Goal: Communication & Community: Answer question/provide support

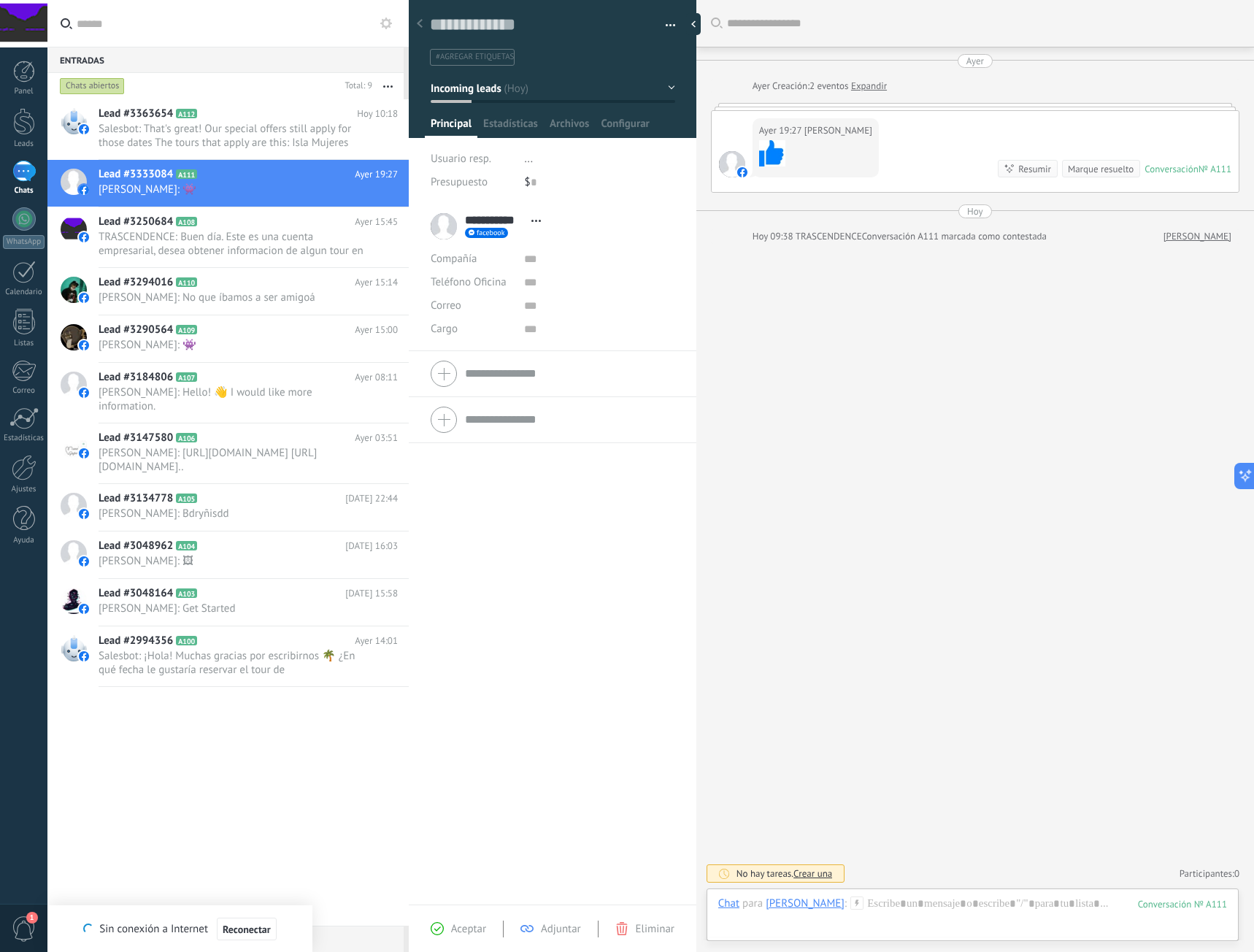
scroll to position [22, 0]
click at [242, 134] on span "Salesbot: That's great! Our special offers still apply for those dates The tour…" at bounding box center [235, 136] width 272 height 28
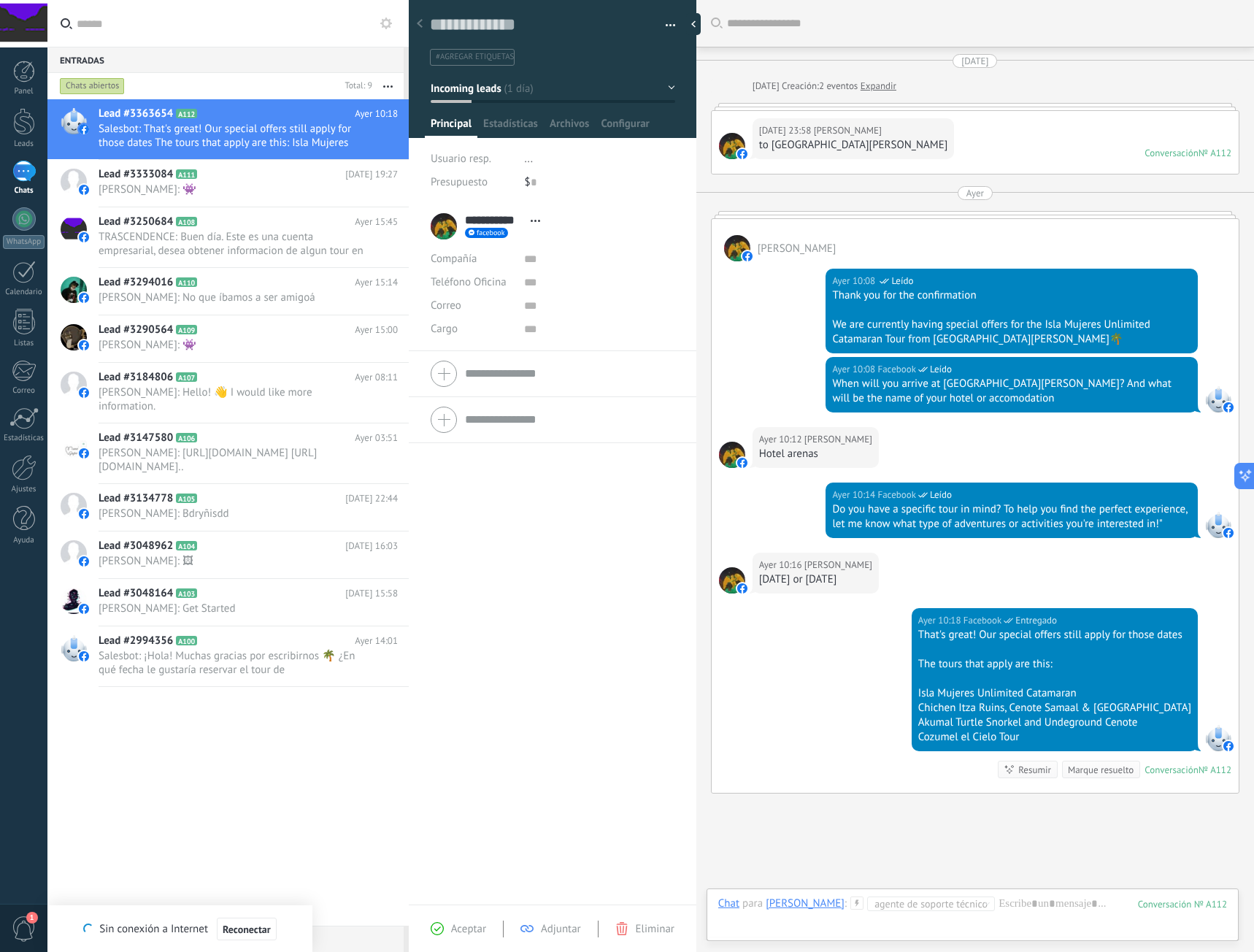
scroll to position [96, 0]
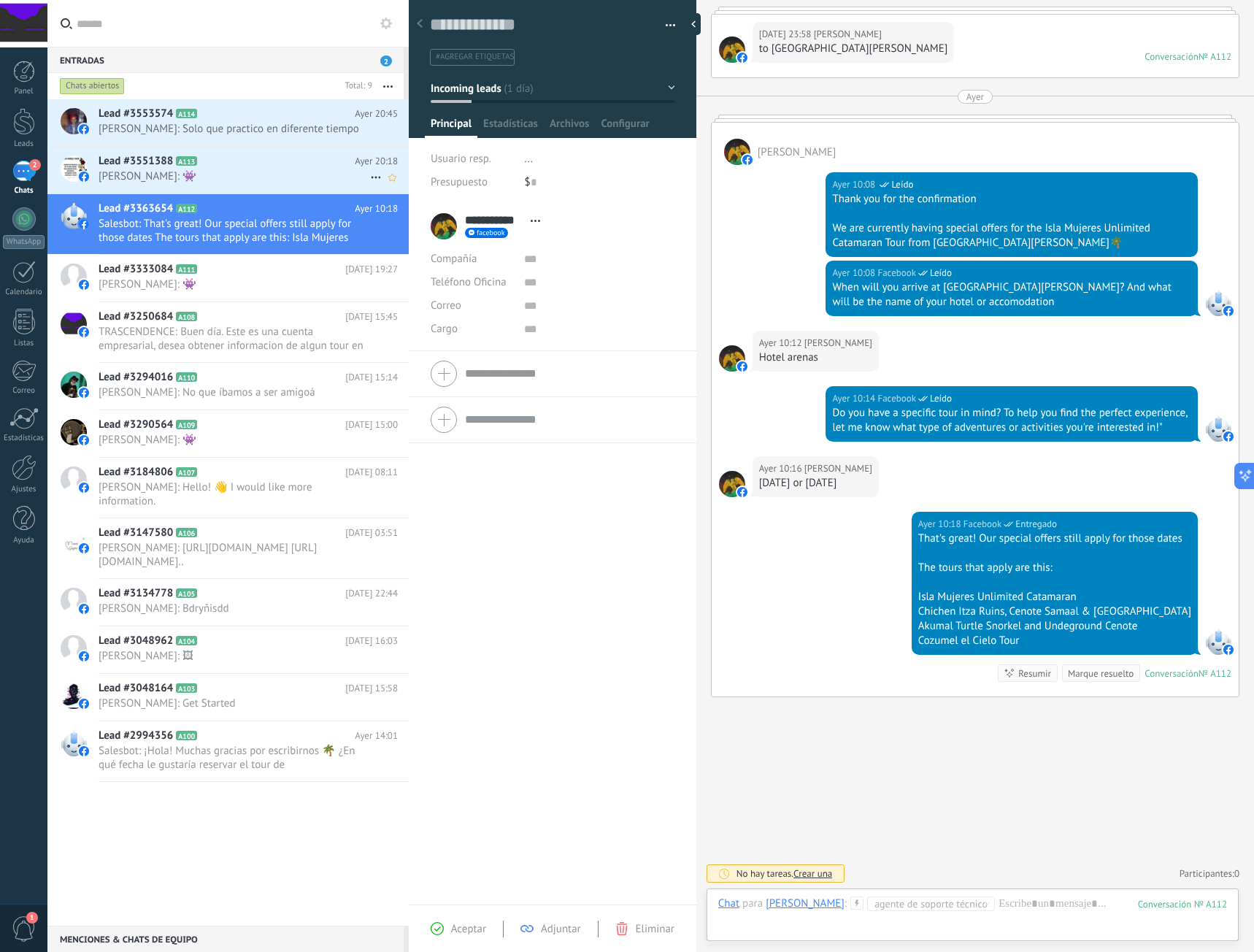
click at [230, 183] on span "[PERSON_NAME]: 👾" at bounding box center [235, 176] width 272 height 14
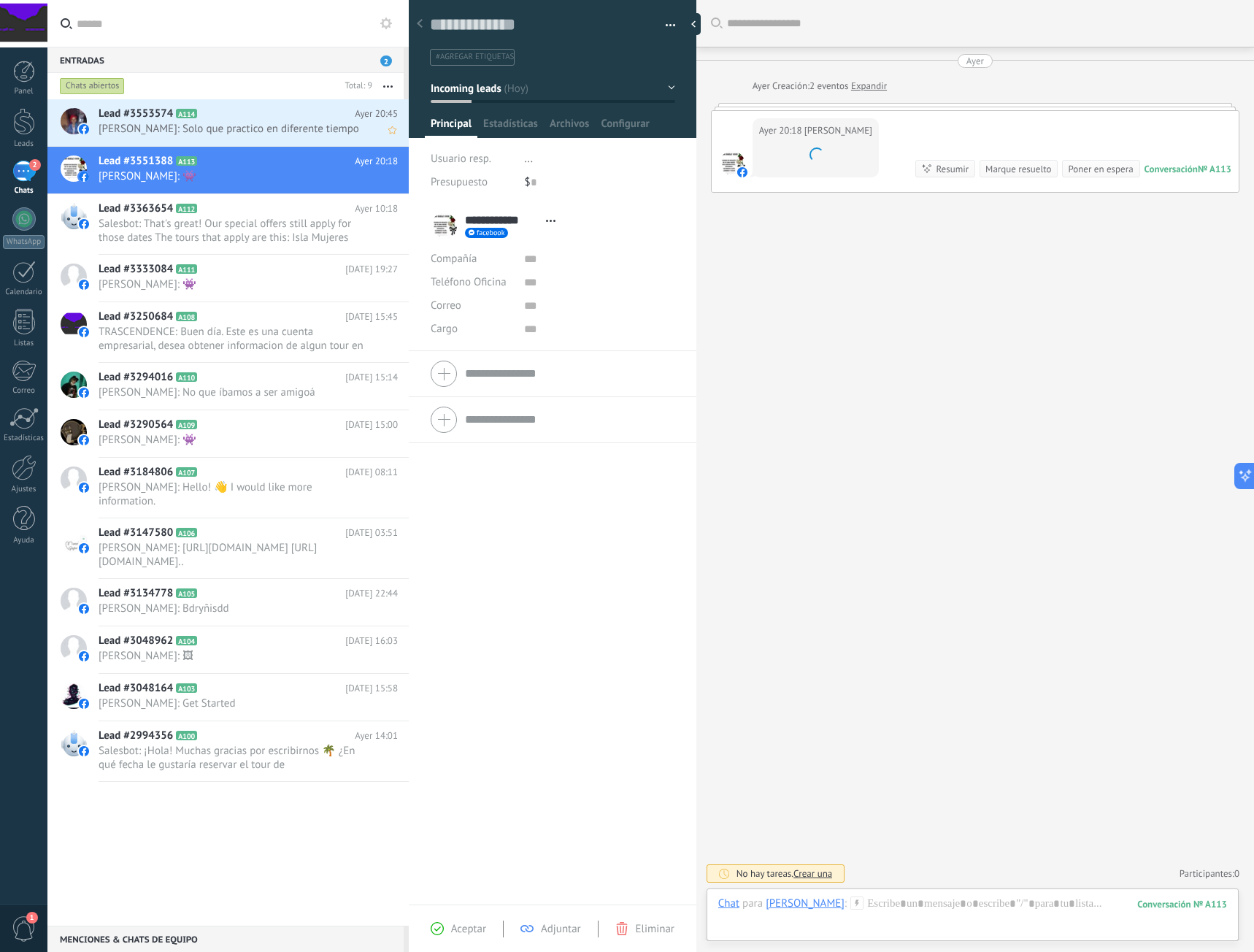
scroll to position [22, 0]
click at [220, 136] on span "[PERSON_NAME]: Solo que practico en diferente tiempo" at bounding box center [235, 129] width 272 height 14
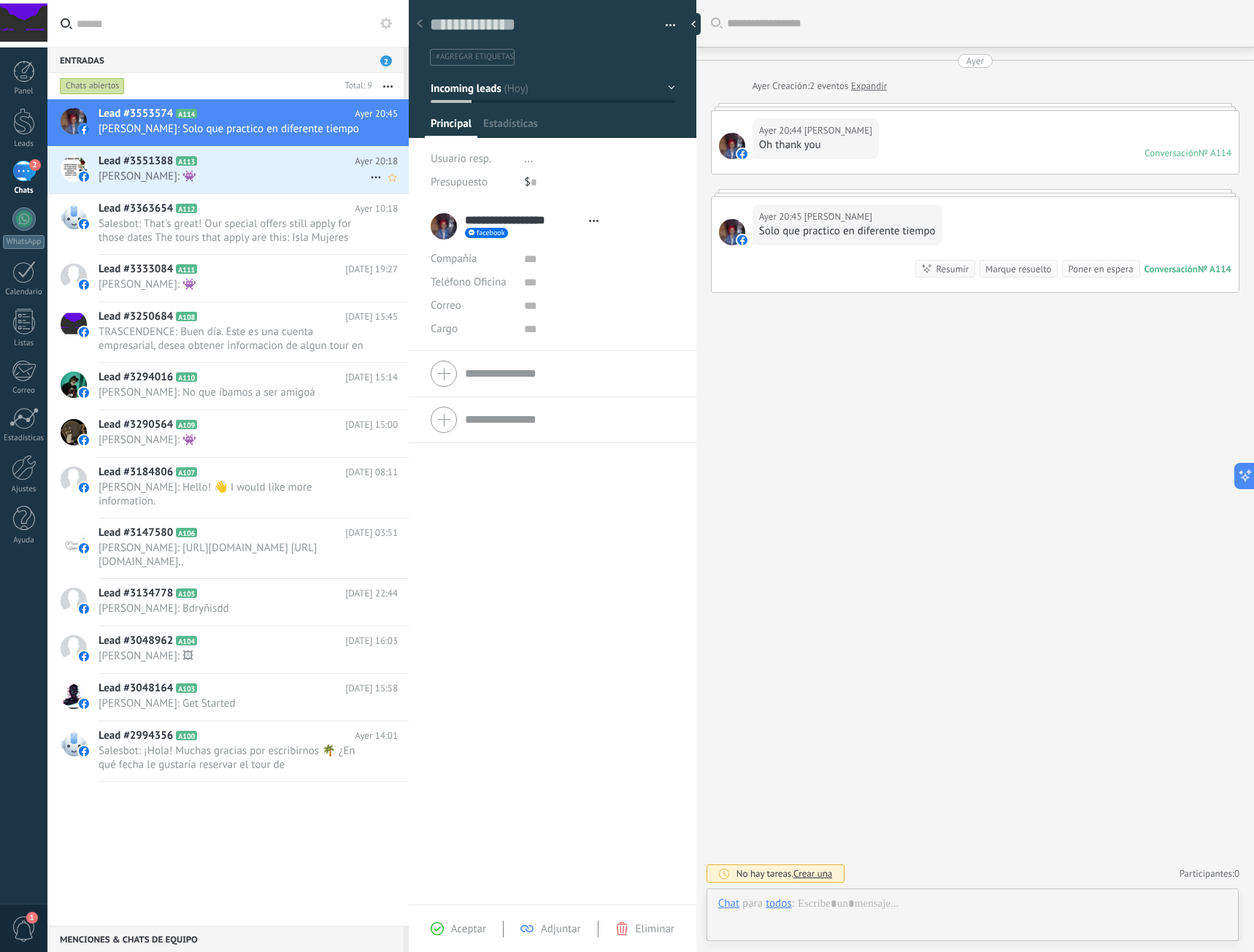
type textarea "**********"
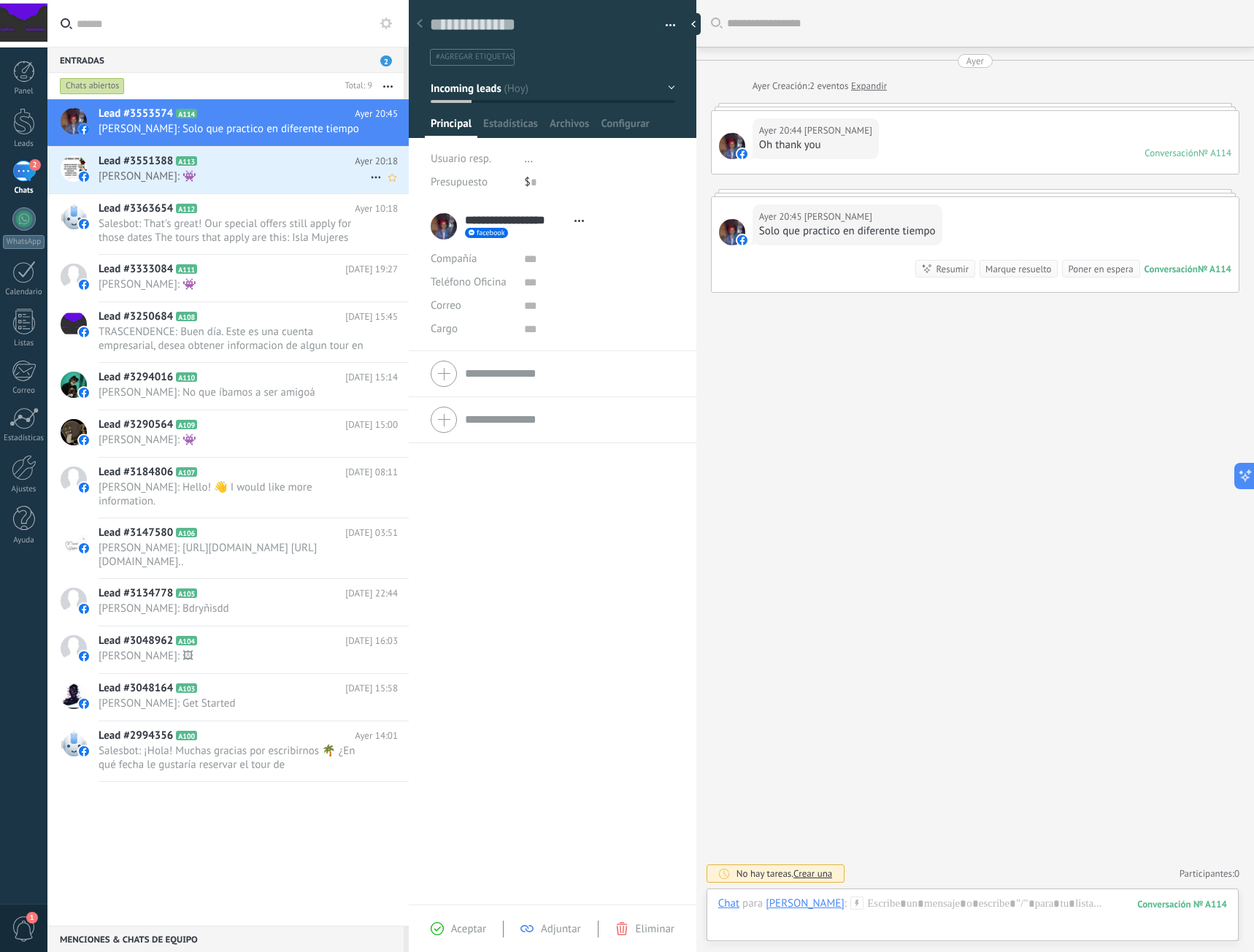
scroll to position [22, 0]
click at [869, 88] on link "Expandir" at bounding box center [869, 86] width 36 height 15
